Goal: Information Seeking & Learning: Learn about a topic

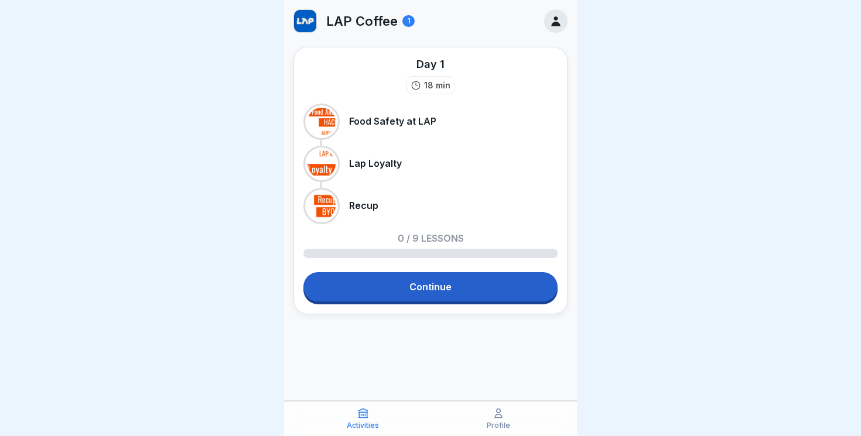
click at [401, 275] on link "Continue" at bounding box center [430, 286] width 254 height 29
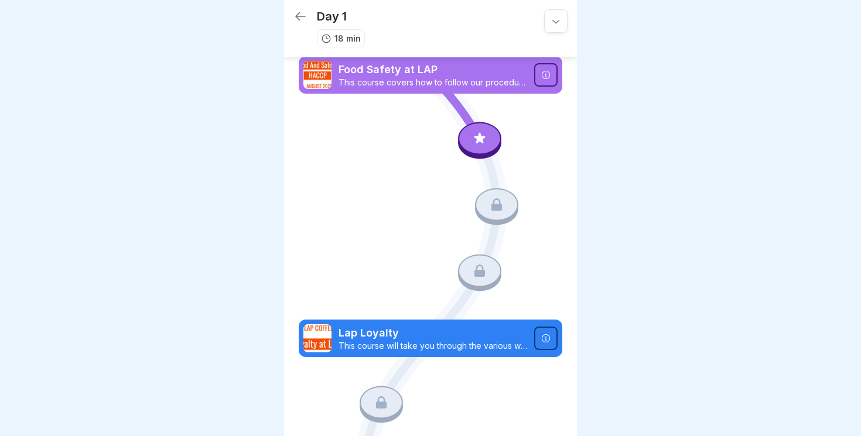
click at [472, 146] on div at bounding box center [479, 138] width 43 height 33
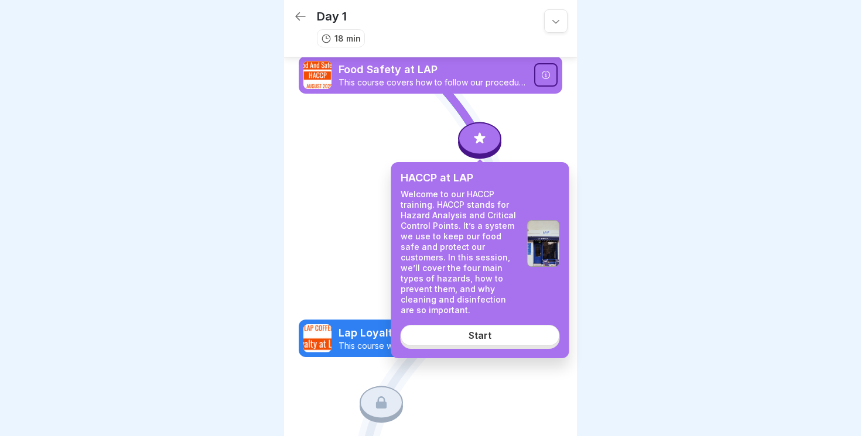
click at [463, 326] on link "Start" at bounding box center [480, 335] width 159 height 21
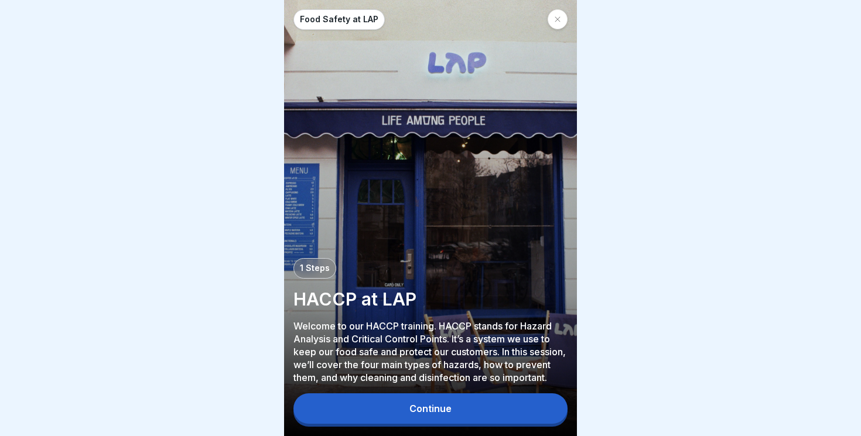
click at [411, 415] on button "Continue" at bounding box center [431, 409] width 274 height 30
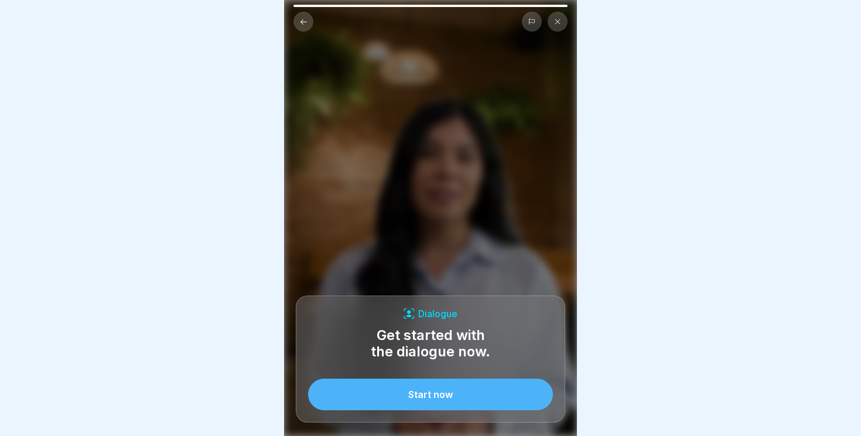
click at [429, 395] on div "Start now" at bounding box center [430, 395] width 45 height 11
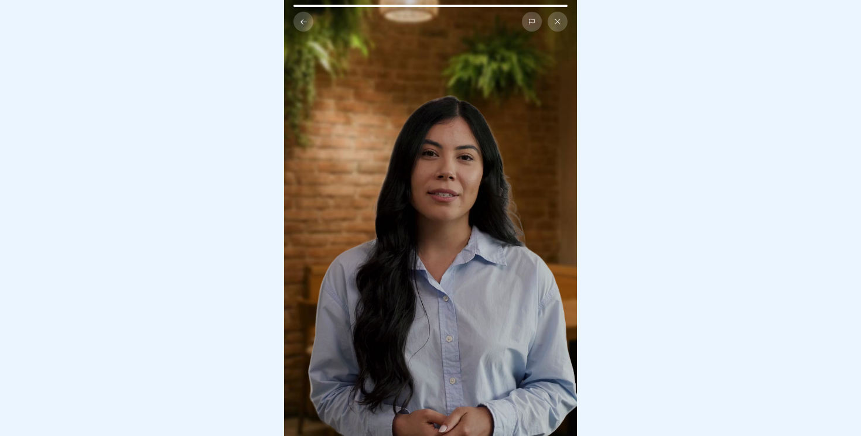
click at [560, 21] on icon at bounding box center [557, 21] width 7 height 7
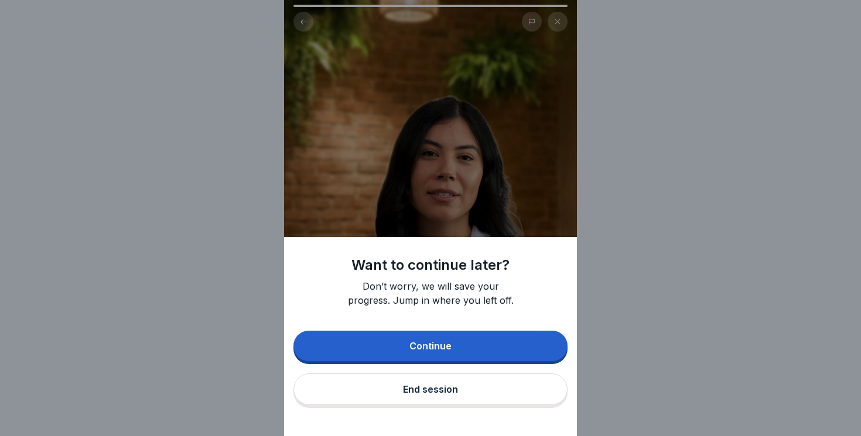
click at [418, 354] on button "Continue" at bounding box center [431, 346] width 274 height 30
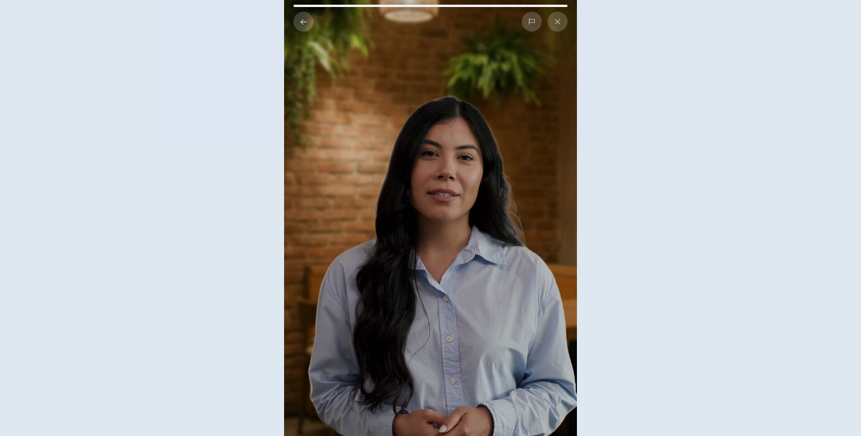
click at [418, 354] on div "Want to continue later? Don’t worry, we will save your progress. Jump in where …" at bounding box center [430, 218] width 861 height 436
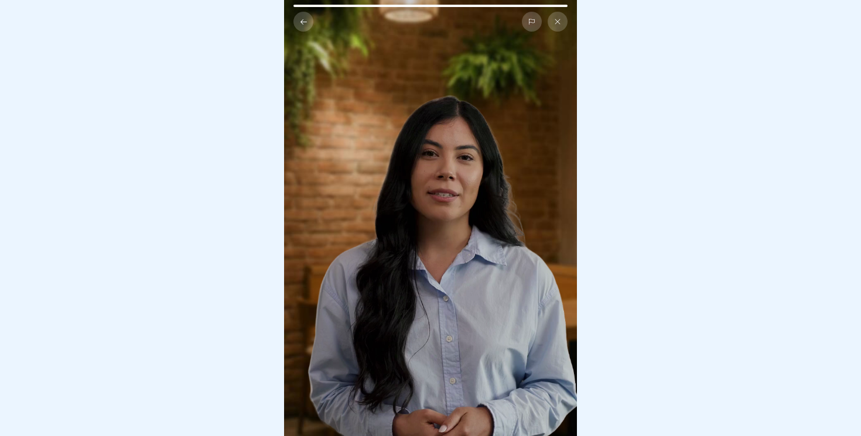
click at [303, 27] on button at bounding box center [304, 22] width 20 height 20
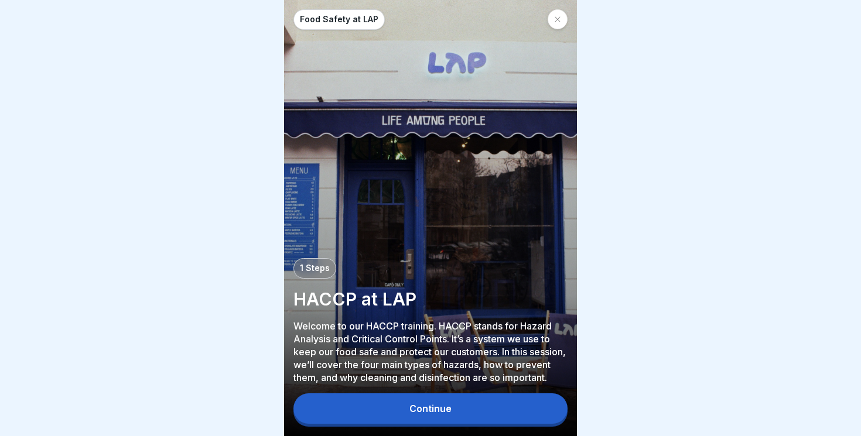
click at [557, 25] on div at bounding box center [558, 19] width 20 height 20
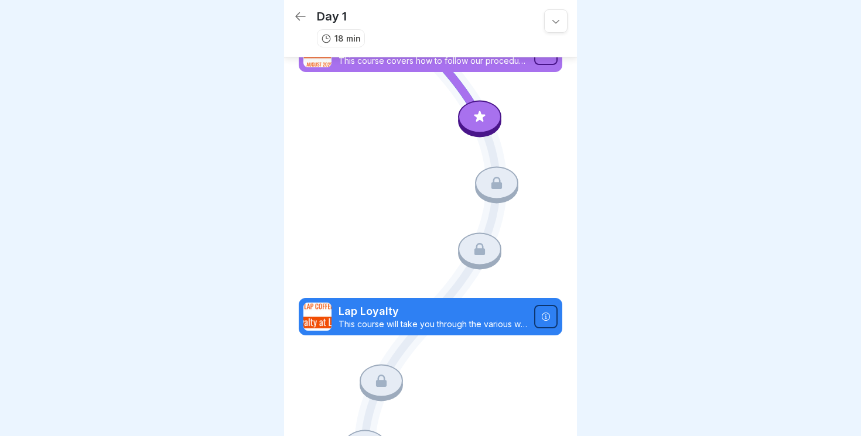
scroll to position [27, 0]
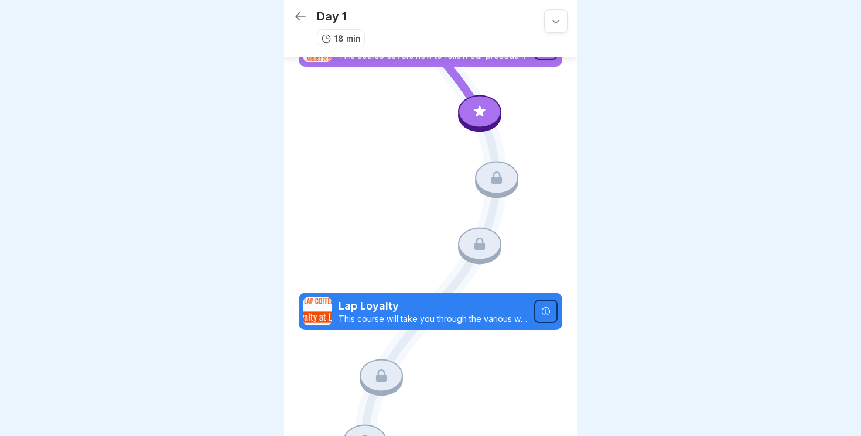
click at [298, 19] on icon at bounding box center [300, 16] width 11 height 8
